Goal: Information Seeking & Learning: Find contact information

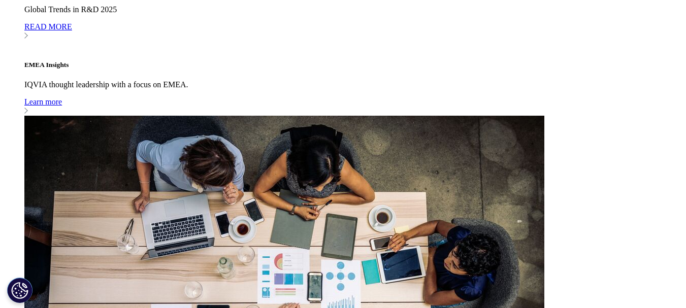
scroll to position [2984, 0]
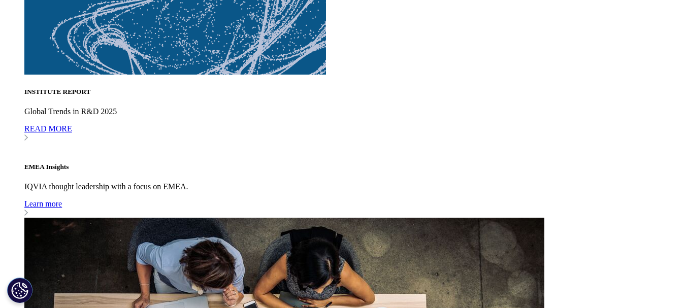
drag, startPoint x: 693, startPoint y: 61, endPoint x: 693, endPoint y: 311, distance: 249.4
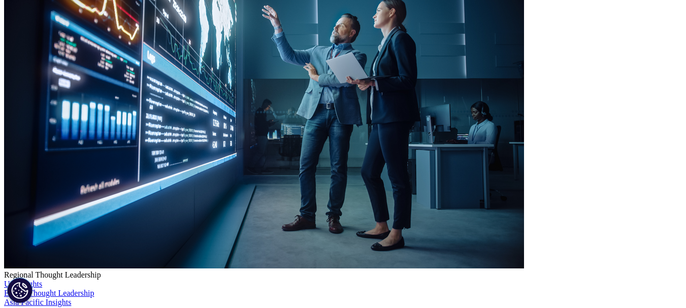
scroll to position [191, 0]
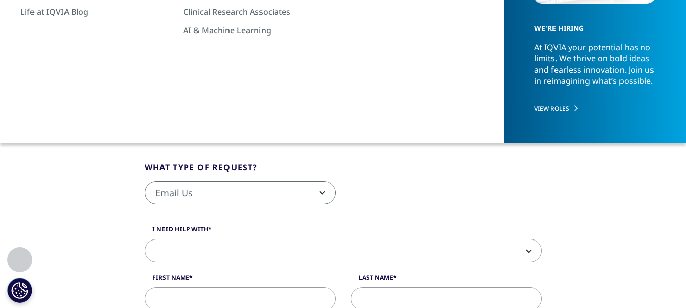
click at [434, 170] on fieldset "What type of request? Email Us Request a Demo IQVIA Institute Inquiries Media I…" at bounding box center [343, 189] width 412 height 54
click at [519, 103] on link "Other Contact Information" at bounding box center [524, 108] width 90 height 10
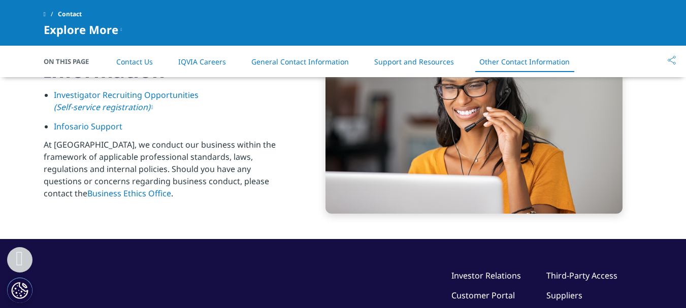
scroll to position [1628, 0]
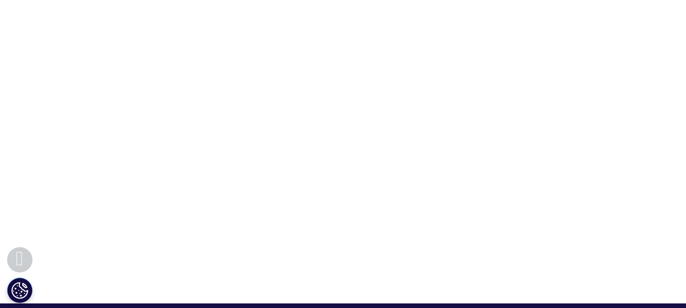
scroll to position [191, 0]
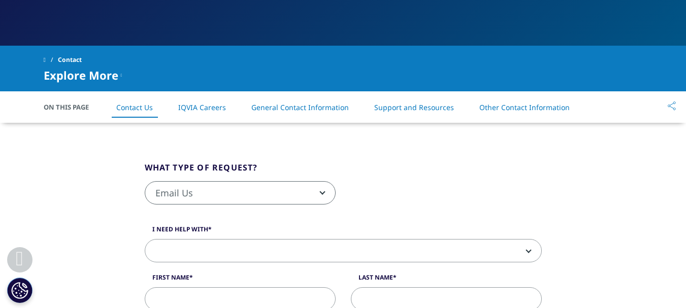
scroll to position [1628, 0]
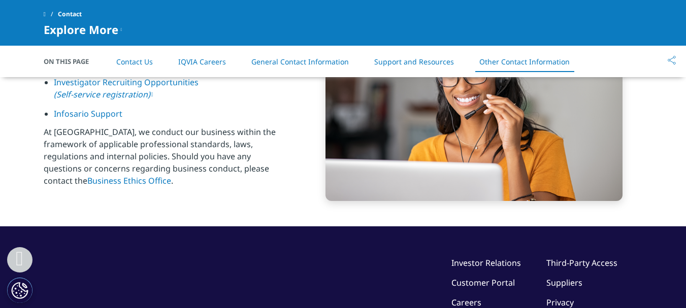
scroll to position [191, 0]
